Goal: Find specific page/section: Find specific page/section

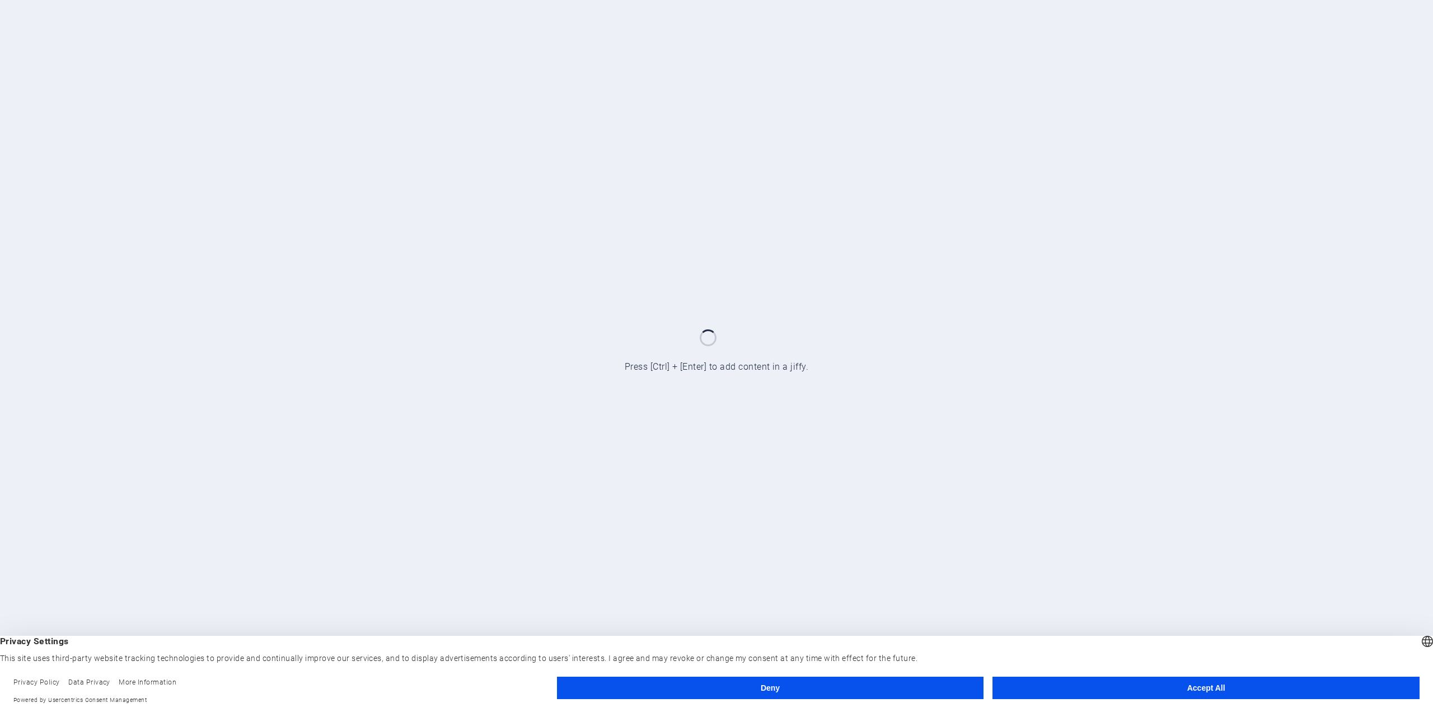
click at [1158, 688] on button "Accept All" at bounding box center [1206, 687] width 427 height 22
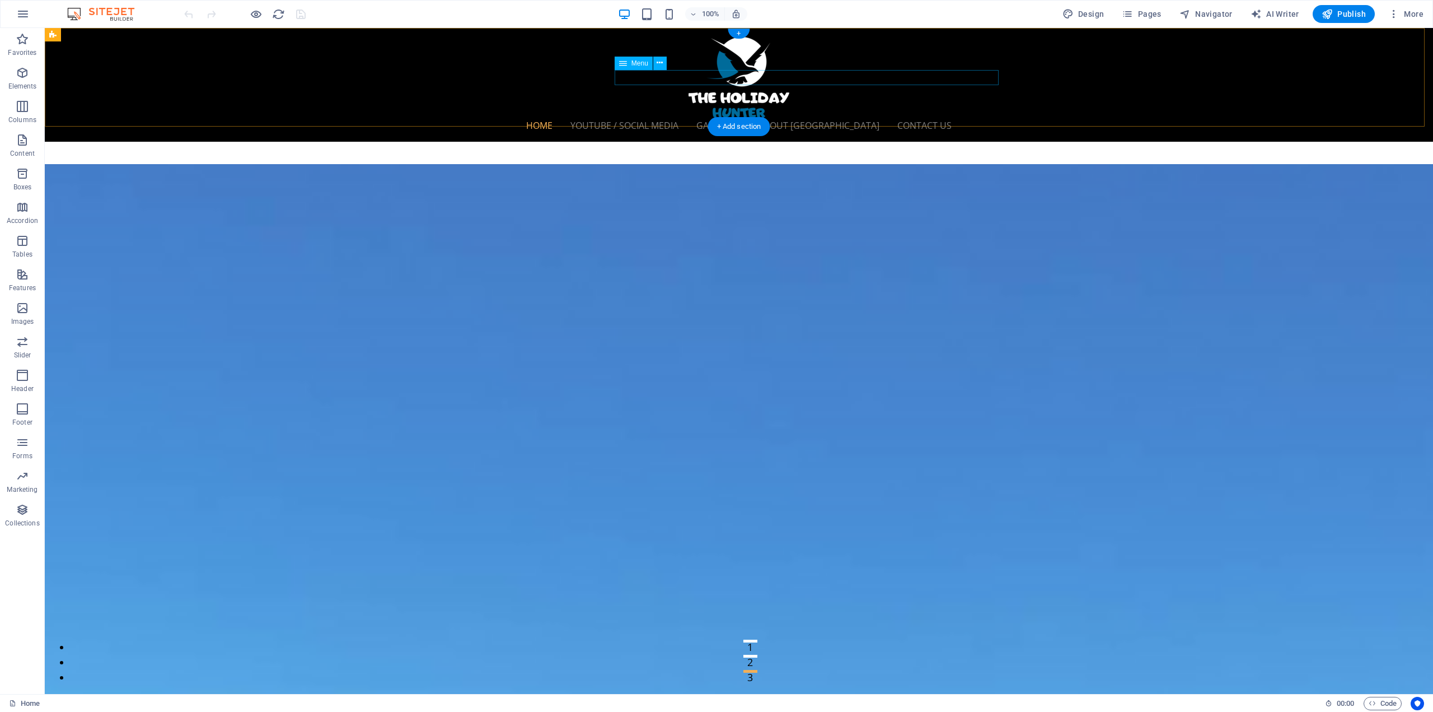
click at [686, 118] on nav "Home youtube / Social media Galleries About [GEOGRAPHIC_DATA] Contact us" at bounding box center [739, 125] width 528 height 15
click at [1088, 13] on span "Design" at bounding box center [1084, 13] width 42 height 11
select select "px"
select select "300"
select select "px"
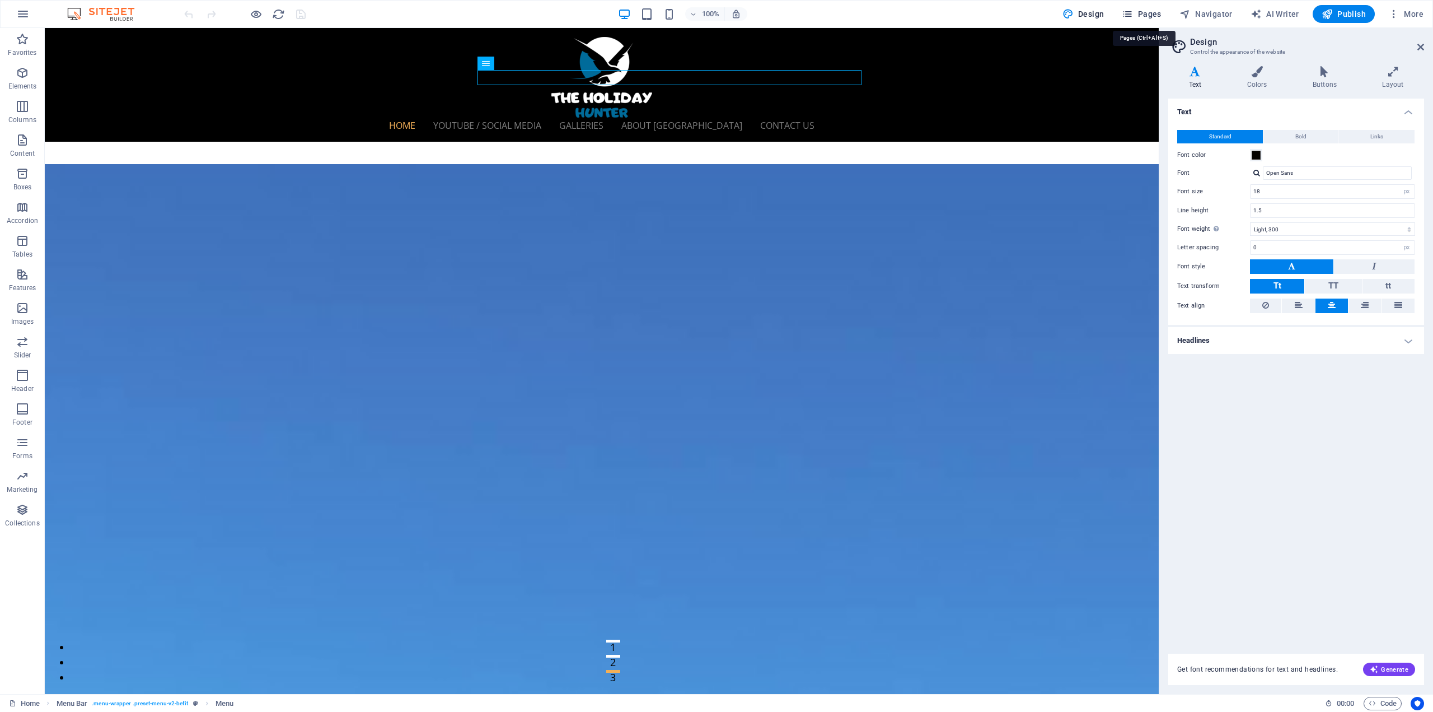
click at [1152, 14] on span "Pages" at bounding box center [1141, 13] width 39 height 11
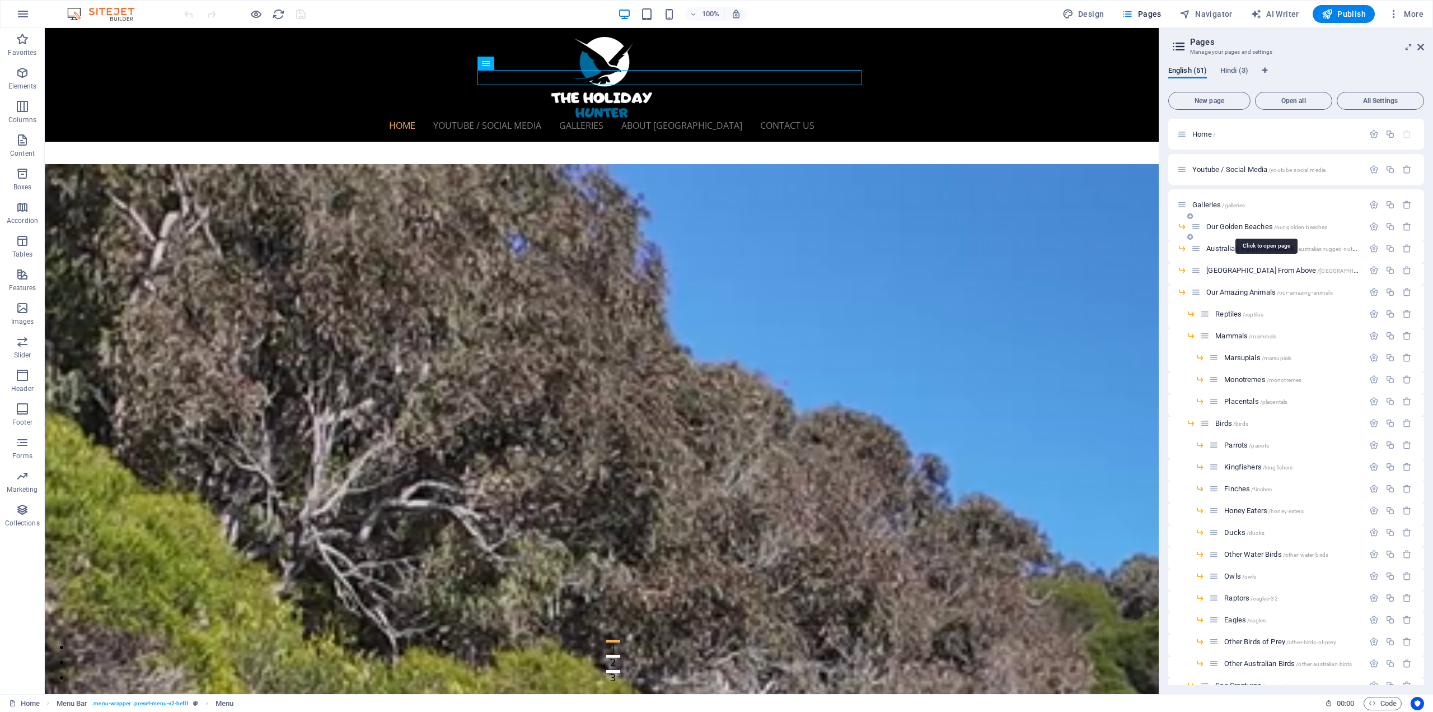
click at [1239, 227] on span "Our Golden Beaches /our-golden-beaches" at bounding box center [1266, 226] width 121 height 8
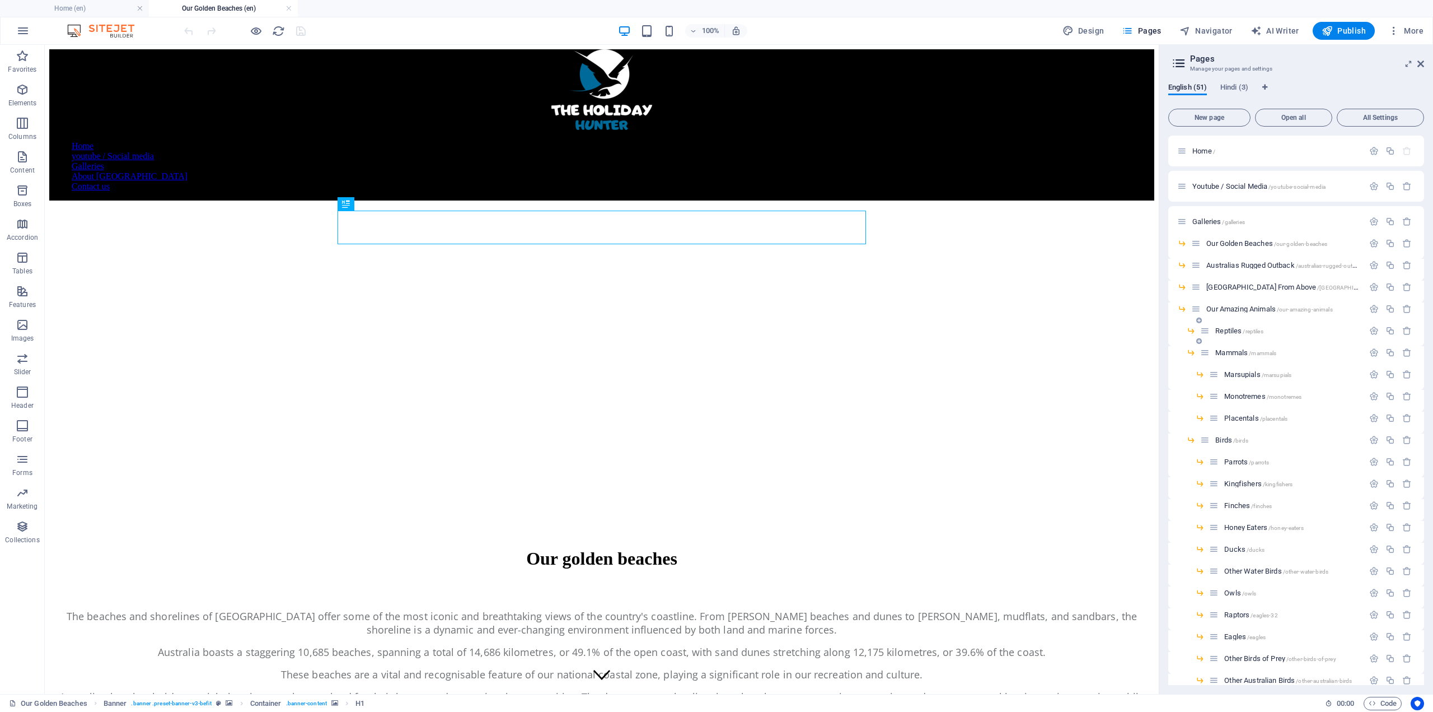
click at [1228, 330] on span "Reptiles /reptiles" at bounding box center [1239, 330] width 48 height 8
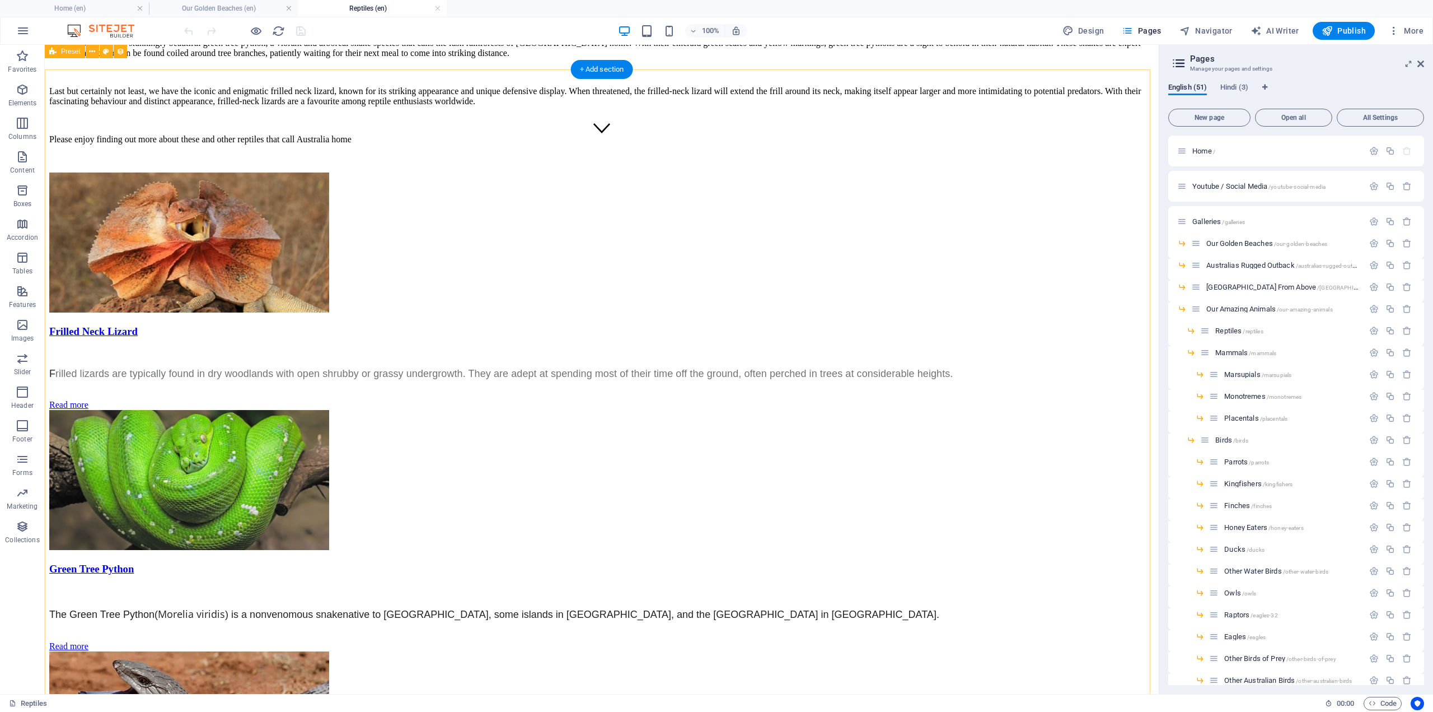
scroll to position [527, 0]
